Goal: Task Accomplishment & Management: Manage account settings

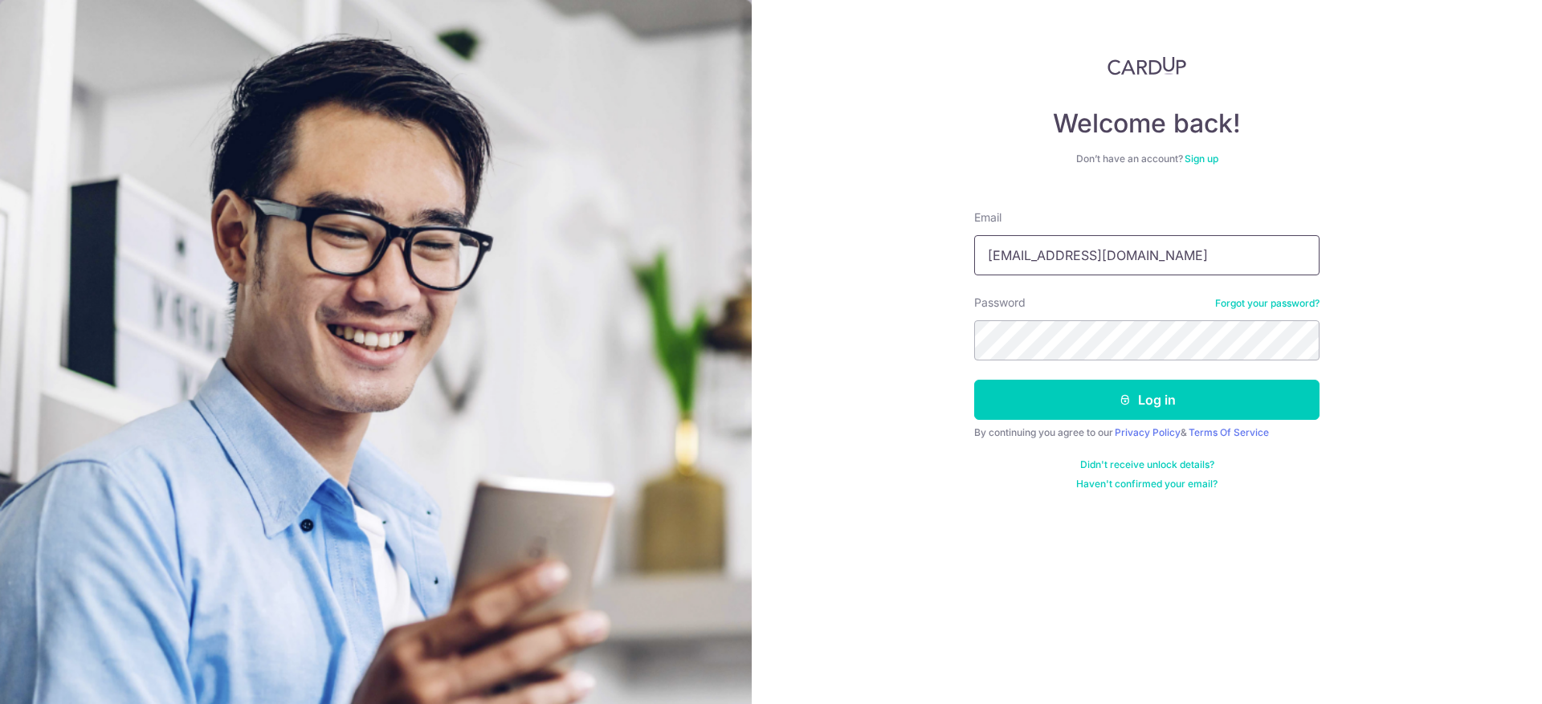
click at [1229, 243] on input "[EMAIL_ADDRESS][DOMAIN_NAME]" at bounding box center [1146, 255] width 345 height 40
type input "[EMAIL_ADDRESS][DOMAIN_NAME]"
click at [1174, 391] on button "Log in" at bounding box center [1146, 400] width 345 height 40
